Goal: Information Seeking & Learning: Learn about a topic

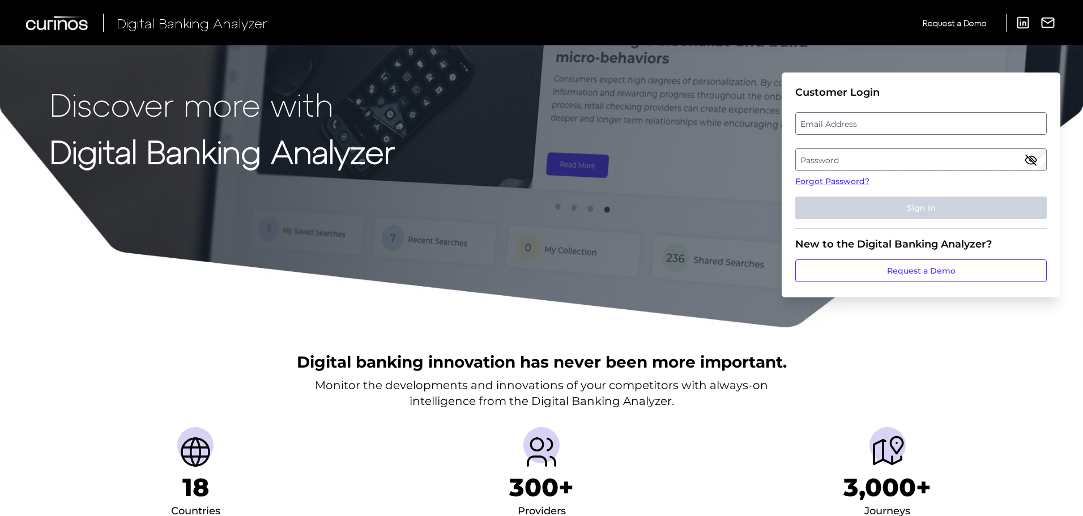
click at [901, 125] on label "Email Address" at bounding box center [921, 123] width 250 height 20
click at [901, 125] on input "email" at bounding box center [922, 123] width 252 height 23
type input "Nicole_TothJantz@keybank.com"
click at [888, 162] on label "Password" at bounding box center [921, 160] width 250 height 20
click at [896, 120] on label "Email Address" at bounding box center [921, 123] width 250 height 20
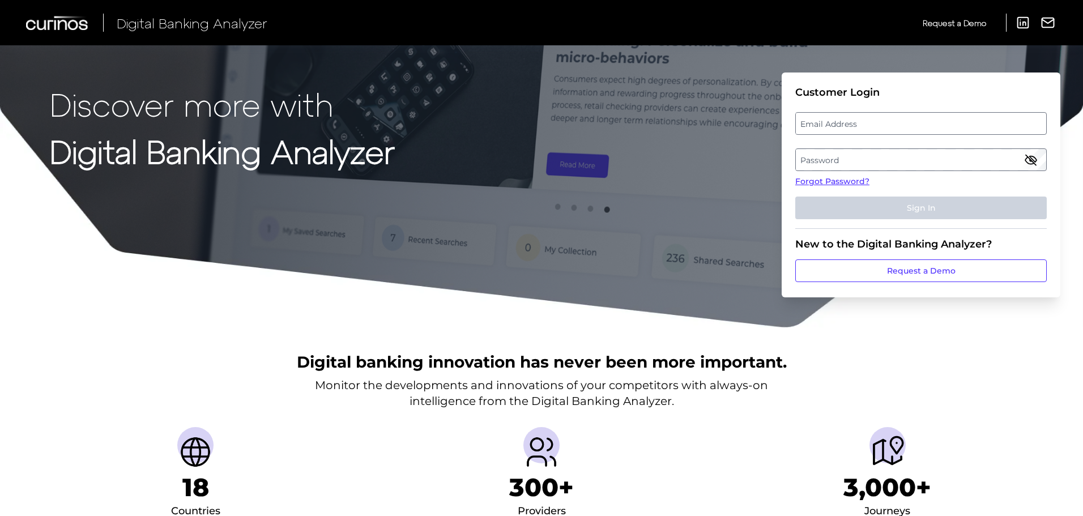
click at [896, 120] on input "email" at bounding box center [922, 123] width 252 height 23
click at [877, 124] on input "email" at bounding box center [922, 123] width 252 height 23
type input "Nicole_TothJantz@keybank.com"
click at [867, 169] on label "Password" at bounding box center [921, 160] width 250 height 20
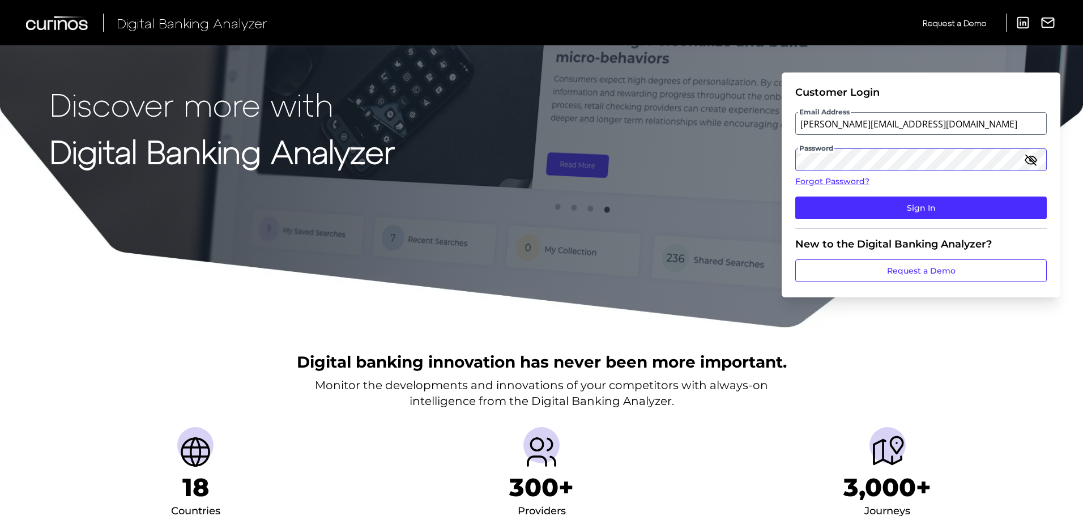
click at [796, 197] on button "Sign In" at bounding box center [922, 208] width 252 height 23
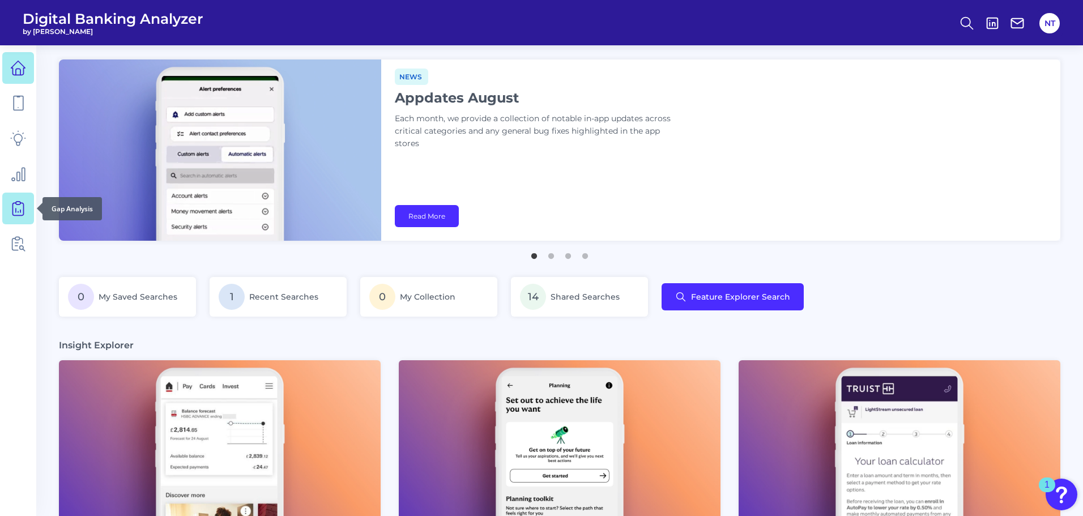
click at [10, 214] on link at bounding box center [18, 209] width 32 height 32
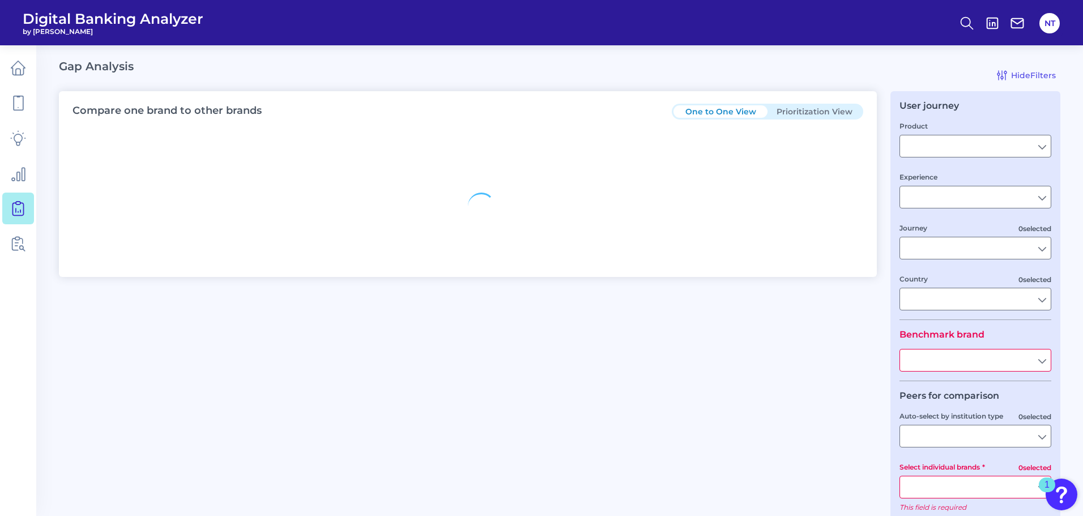
type input "Checking / Current Account"
type input "Mobile Servicing"
type input "Pre-Login Area, New Customer Onboarding, Login & Authentication, Accounts and t…"
type input "[GEOGRAPHIC_DATA]"
type input "KeyBank"
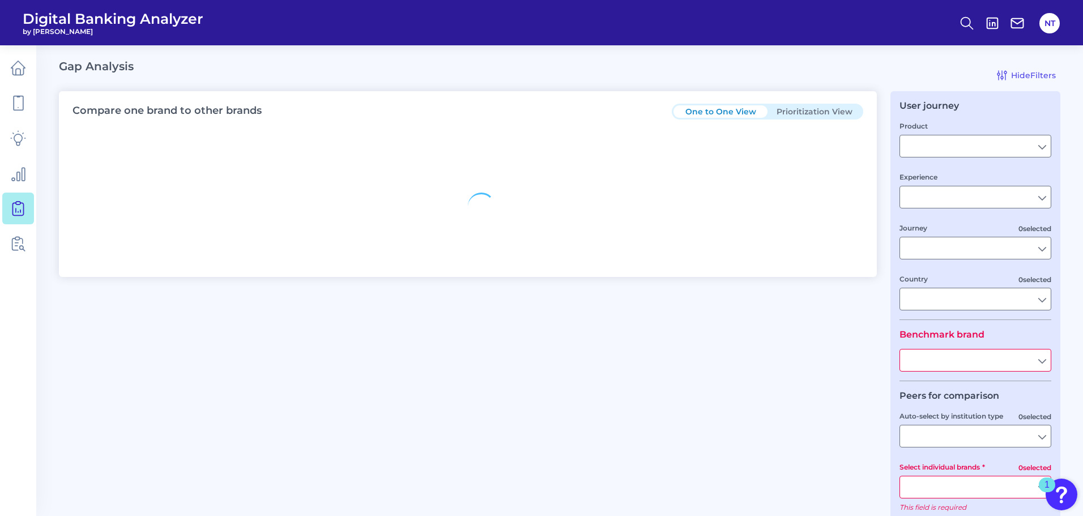
type input "All Select individual brands"
type input "All Countries"
type input "All Journeys"
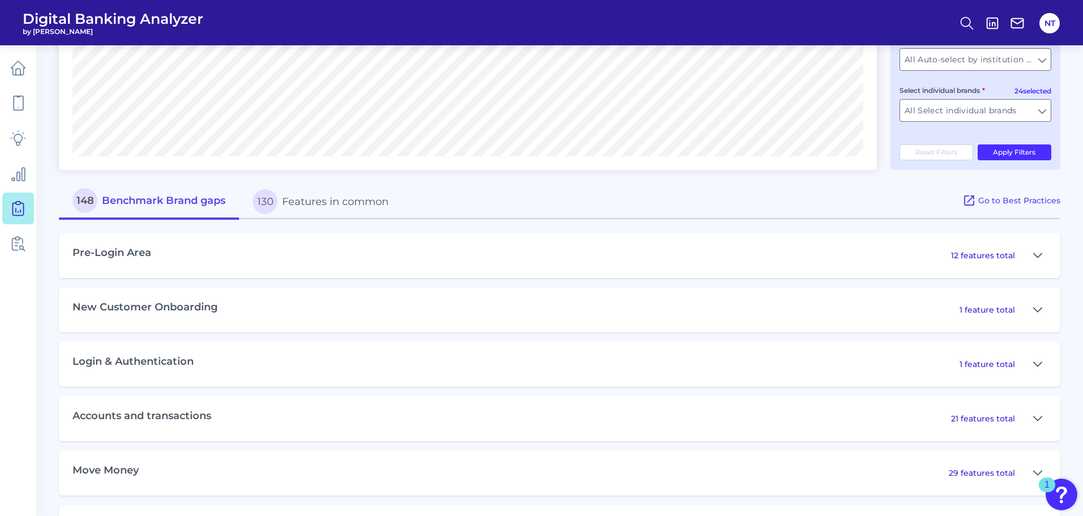
scroll to position [397, 0]
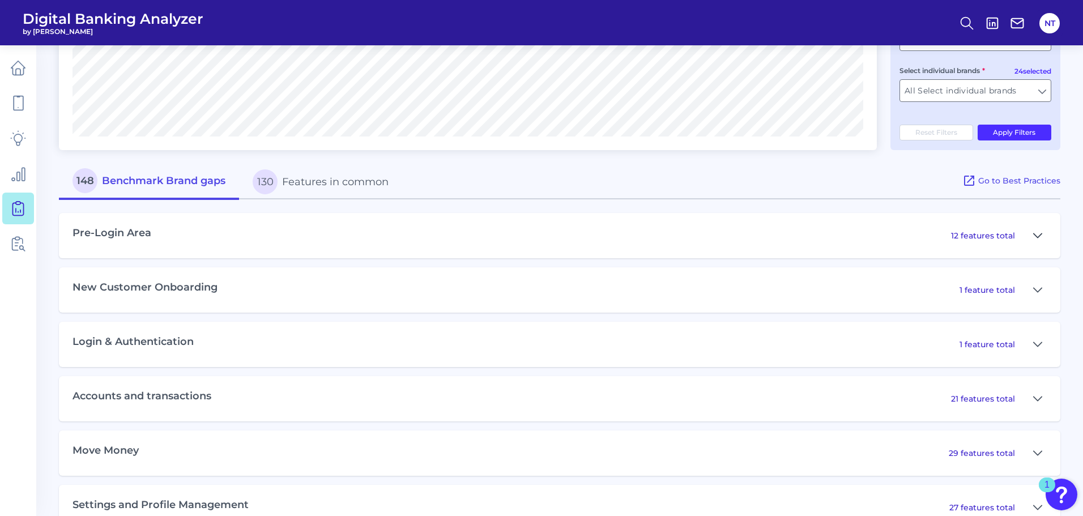
click at [1034, 235] on icon at bounding box center [1038, 236] width 9 height 14
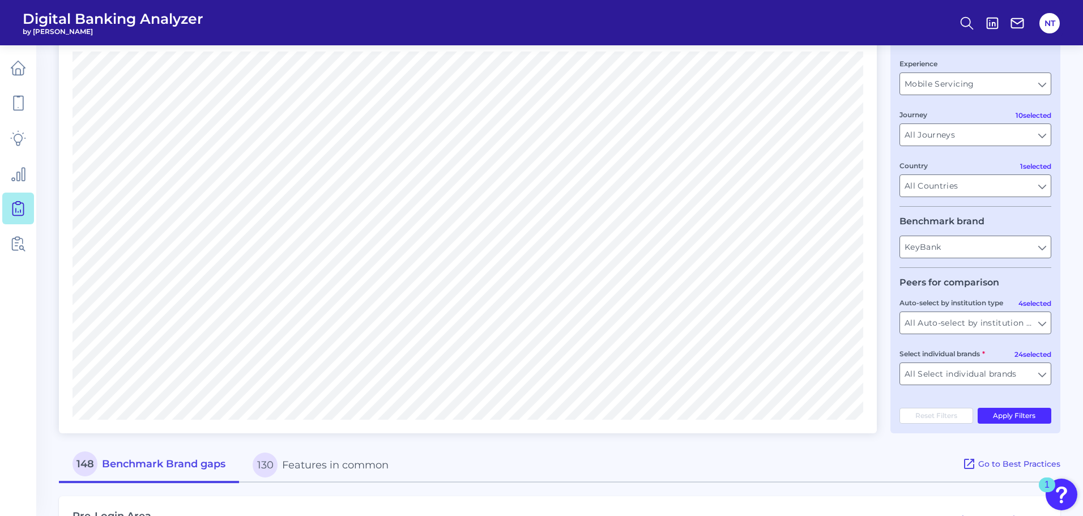
scroll to position [0, 0]
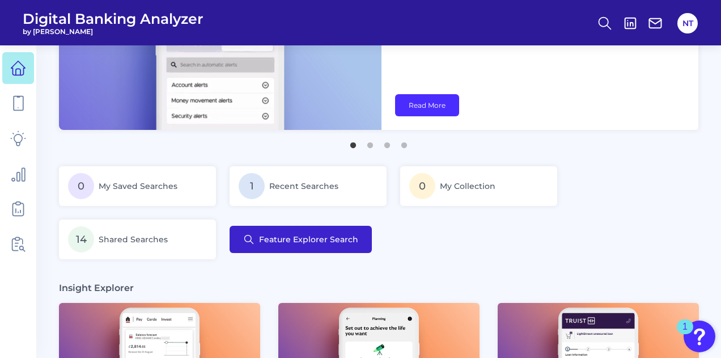
scroll to position [113, 0]
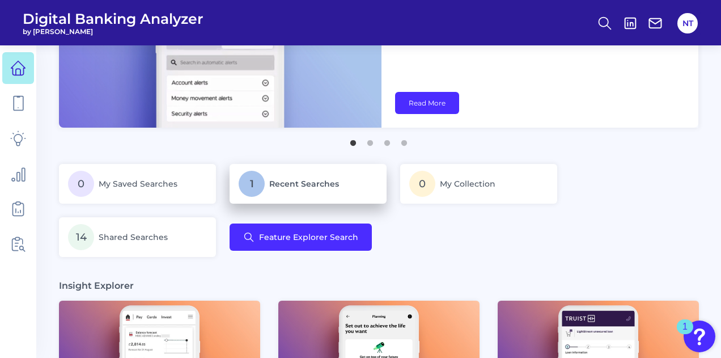
click at [303, 177] on p "1 Recent Searches" at bounding box center [308, 184] width 139 height 26
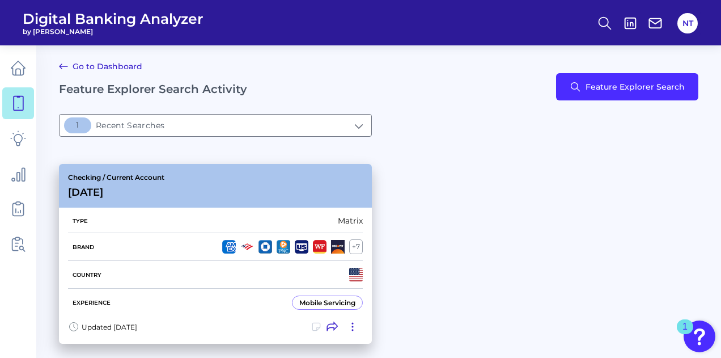
click at [219, 183] on div "Checking / Current Account [DATE]" at bounding box center [215, 186] width 313 height 44
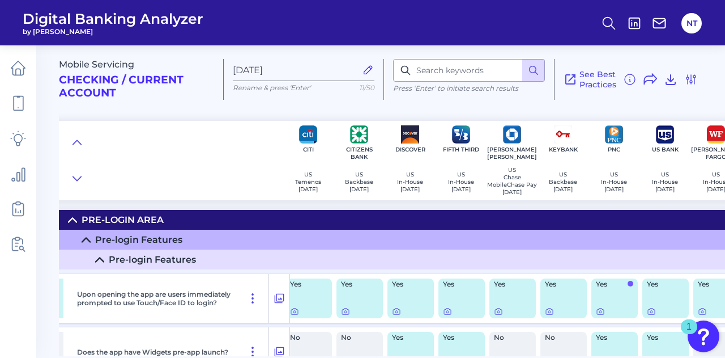
scroll to position [0, 288]
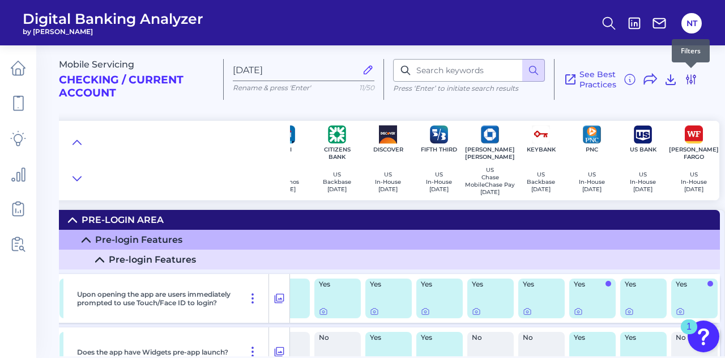
click at [692, 80] on icon at bounding box center [691, 79] width 9 height 9
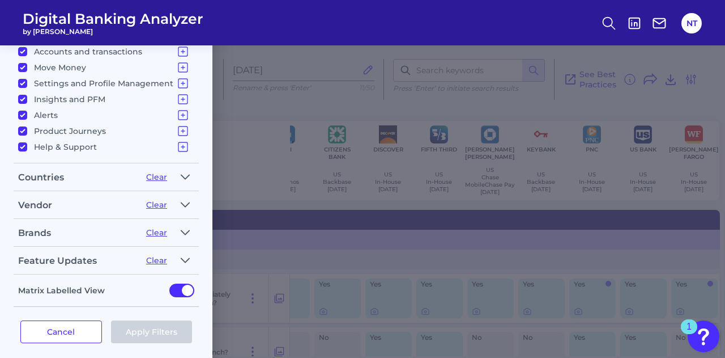
scroll to position [277, 0]
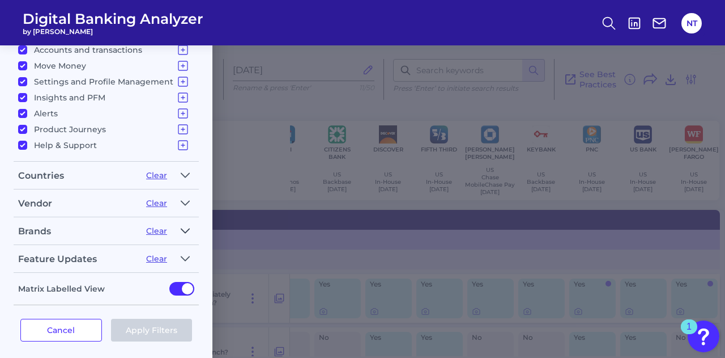
click at [184, 229] on icon "button" at bounding box center [185, 231] width 9 height 14
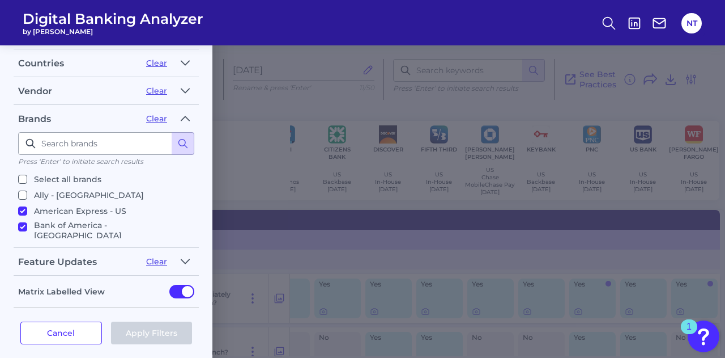
scroll to position [392, 0]
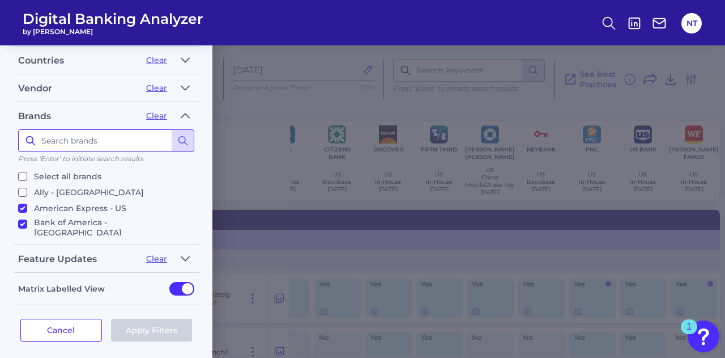
click at [97, 146] on input at bounding box center [106, 140] width 176 height 23
type input "wafd"
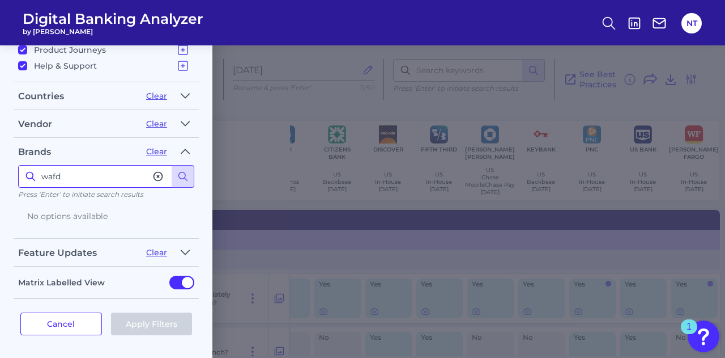
scroll to position [349, 0]
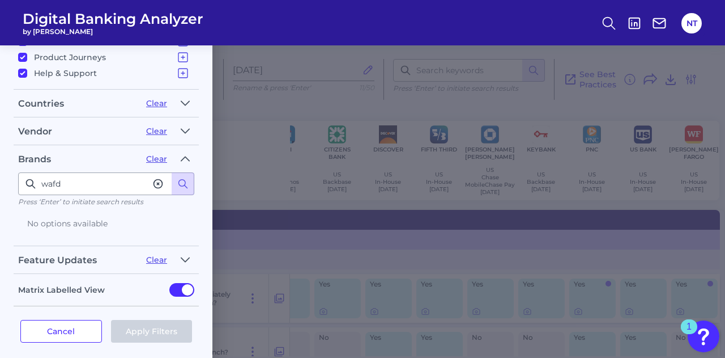
click at [154, 178] on icon at bounding box center [157, 183] width 11 height 11
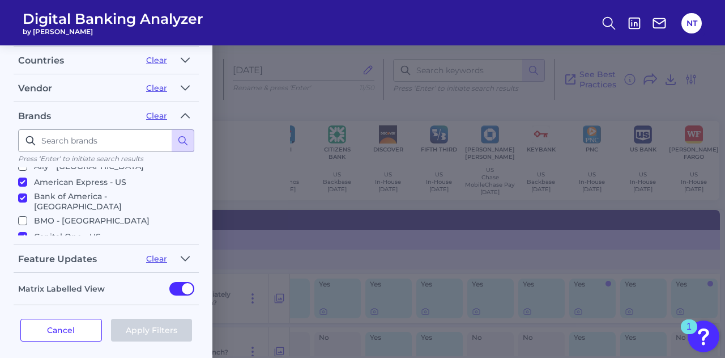
scroll to position [0, 0]
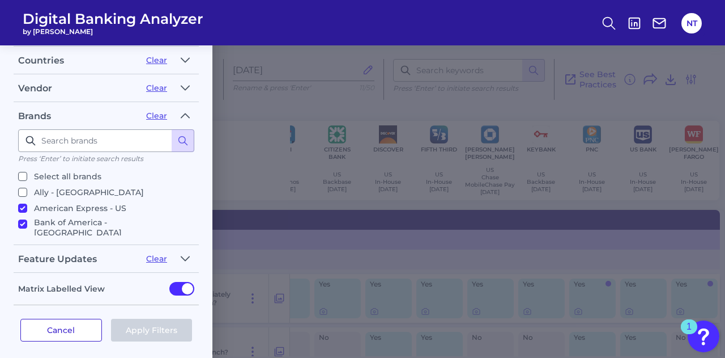
click at [74, 330] on button "Cancel" at bounding box center [61, 329] width 82 height 23
